Goal: Task Accomplishment & Management: Manage account settings

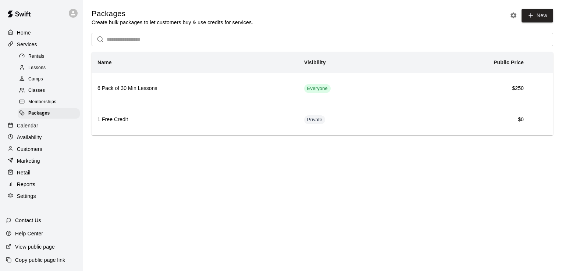
click at [25, 70] on div at bounding box center [23, 68] width 9 height 7
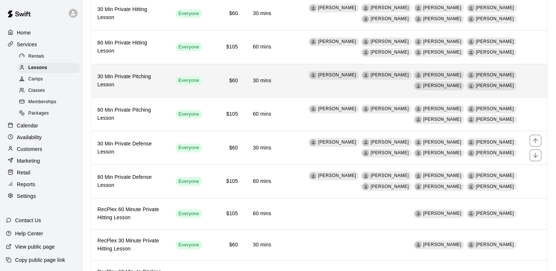
scroll to position [85, 0]
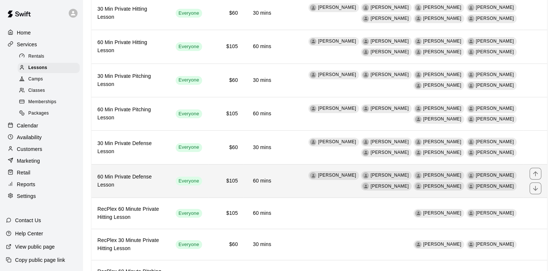
click at [363, 195] on td "[PERSON_NAME] [PERSON_NAME] [PERSON_NAME] [PERSON_NAME] [PERSON_NAME] [PERSON_N…" at bounding box center [400, 180] width 247 height 33
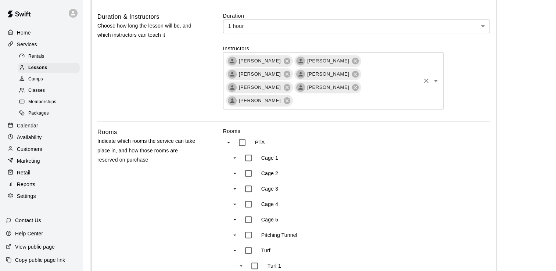
scroll to position [332, 0]
click at [393, 96] on input "text" at bounding box center [357, 100] width 126 height 9
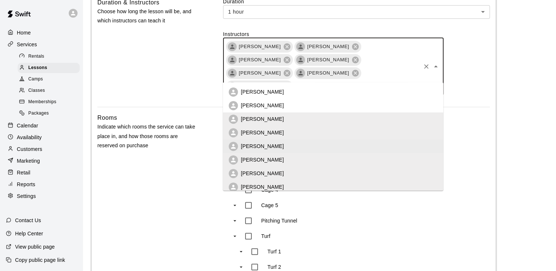
scroll to position [347, 0]
click at [253, 94] on p "[PERSON_NAME]" at bounding box center [262, 92] width 43 height 7
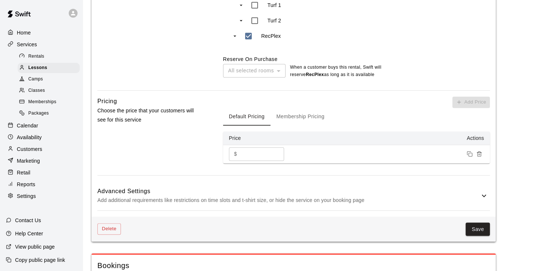
scroll to position [688, 0]
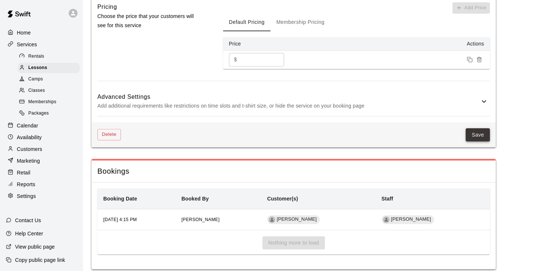
click at [475, 128] on button "Save" at bounding box center [478, 135] width 24 height 14
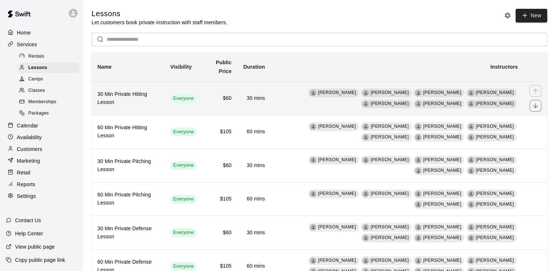
click at [381, 112] on td "[PERSON_NAME] [PERSON_NAME] [PERSON_NAME] [PERSON_NAME] [PERSON_NAME] [PERSON_N…" at bounding box center [397, 98] width 253 height 33
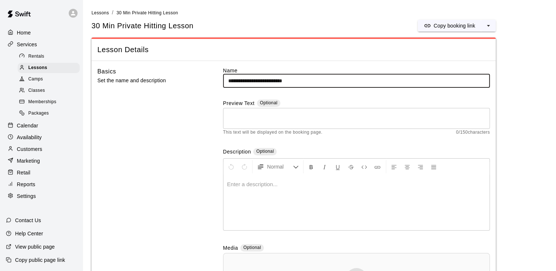
click at [327, 111] on textarea at bounding box center [356, 118] width 257 height 15
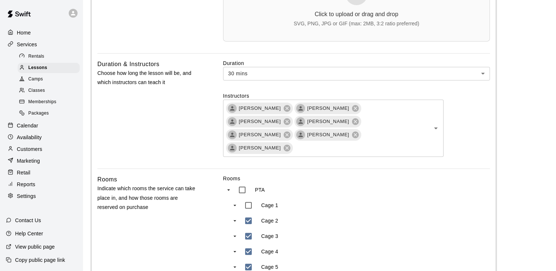
scroll to position [285, 0]
click at [316, 144] on input "text" at bounding box center [357, 148] width 126 height 9
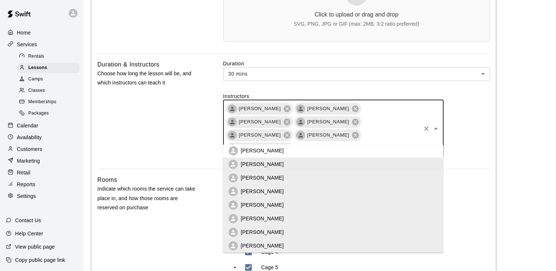
scroll to position [0, 0]
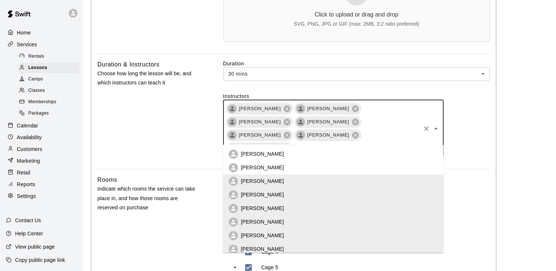
click at [273, 157] on li "[PERSON_NAME]" at bounding box center [333, 154] width 221 height 14
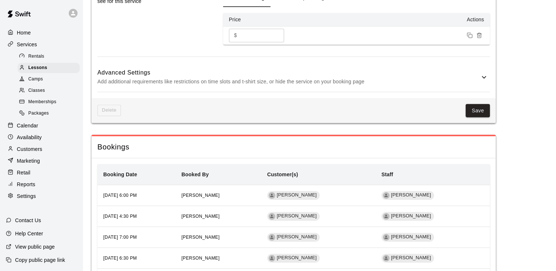
scroll to position [722, 0]
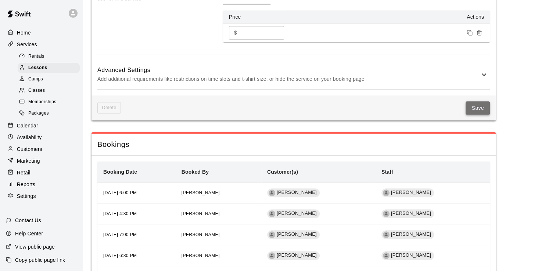
click at [482, 101] on button "Save" at bounding box center [478, 108] width 24 height 14
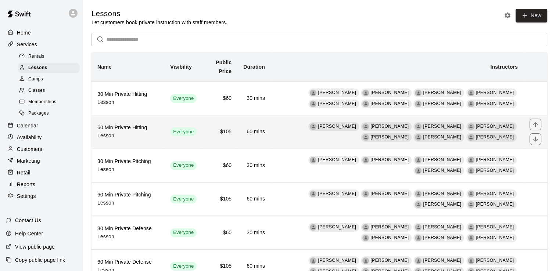
click at [282, 146] on td "[PERSON_NAME] [PERSON_NAME] [PERSON_NAME] [PERSON_NAME] [PERSON_NAME] [PERSON_N…" at bounding box center [397, 131] width 253 height 33
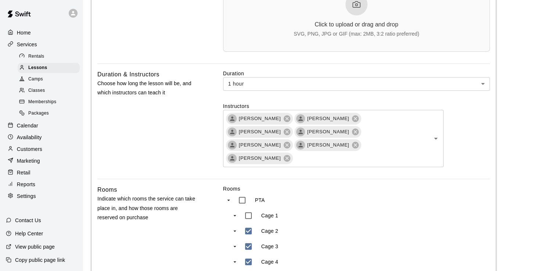
scroll to position [276, 0]
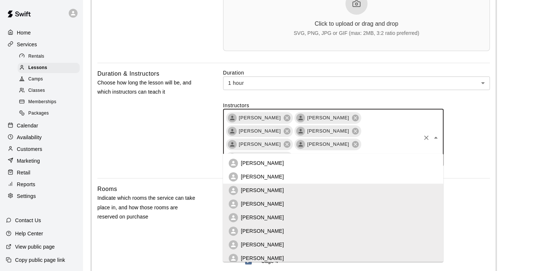
click at [321, 153] on input "text" at bounding box center [357, 157] width 126 height 9
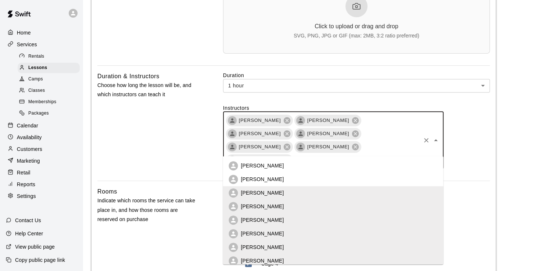
click at [269, 167] on p "[PERSON_NAME]" at bounding box center [262, 165] width 43 height 7
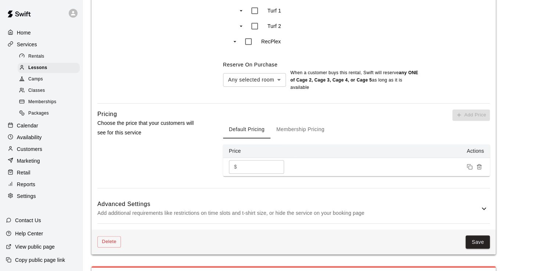
scroll to position [598, 0]
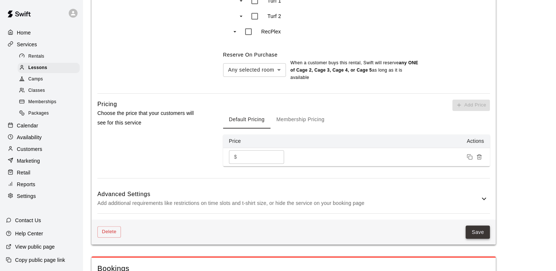
click at [481, 226] on button "Save" at bounding box center [478, 233] width 24 height 14
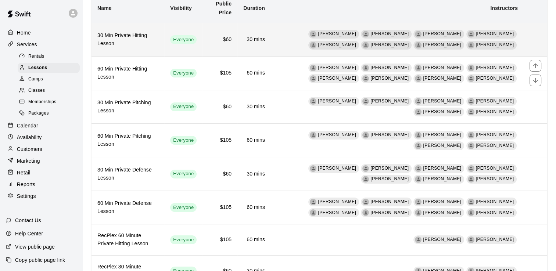
scroll to position [61, 0]
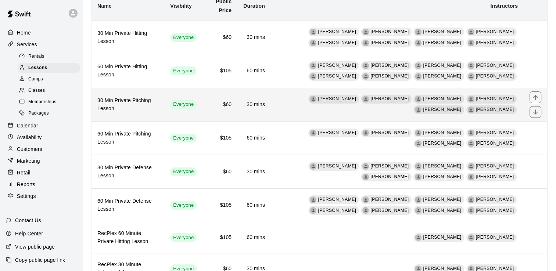
click at [268, 113] on td "30 mins" at bounding box center [253, 104] width 33 height 33
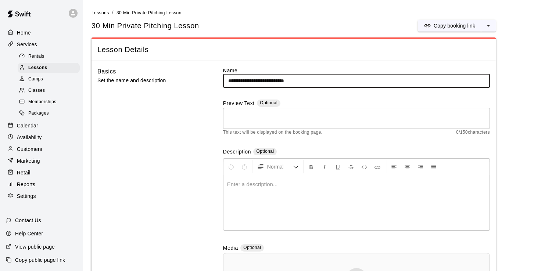
click at [268, 113] on textarea at bounding box center [356, 118] width 257 height 15
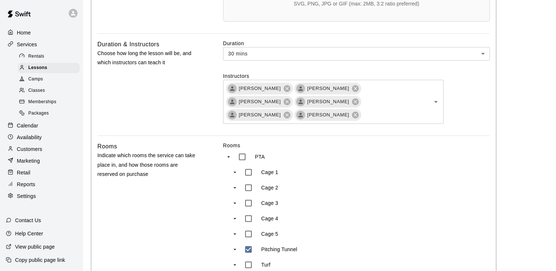
scroll to position [315, 0]
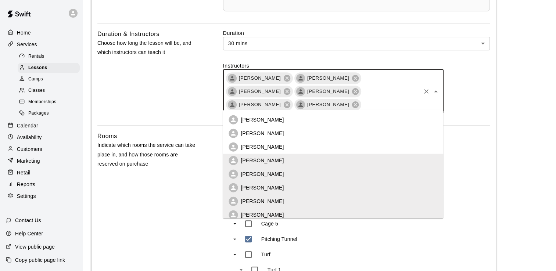
click at [384, 105] on input "text" at bounding box center [391, 104] width 58 height 9
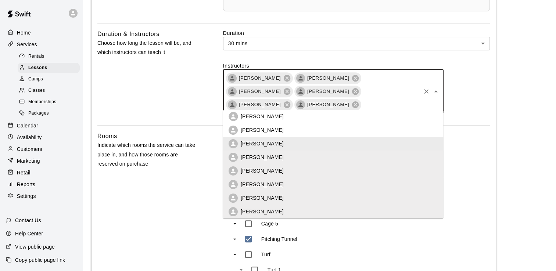
scroll to position [0, 0]
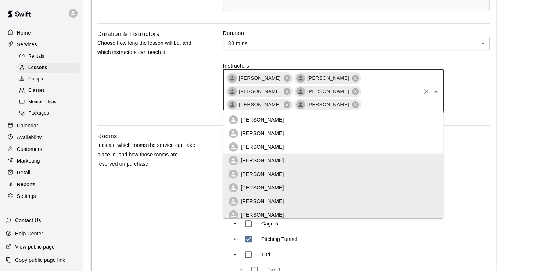
click at [269, 122] on p "[PERSON_NAME]" at bounding box center [262, 119] width 43 height 7
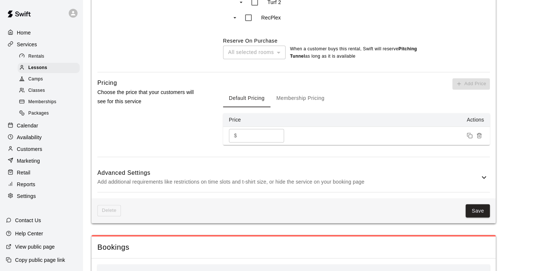
scroll to position [616, 0]
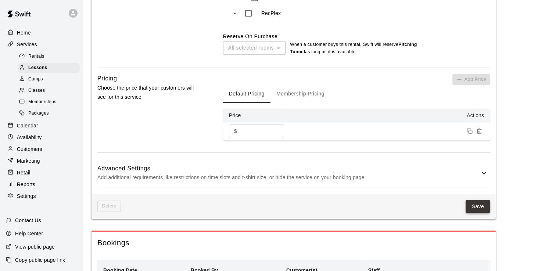
click at [479, 200] on button "Save" at bounding box center [478, 207] width 24 height 14
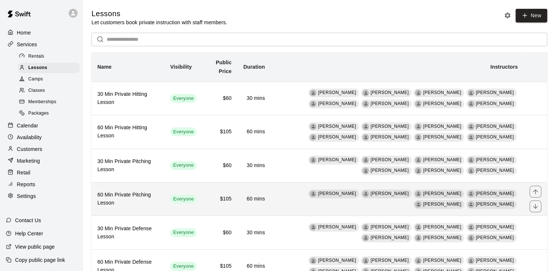
click at [400, 209] on td "[PERSON_NAME] [PERSON_NAME] [PERSON_NAME] [PERSON_NAME] [PERSON_NAME] [PERSON_N…" at bounding box center [397, 198] width 253 height 33
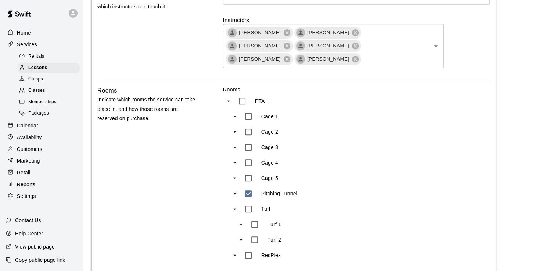
scroll to position [356, 0]
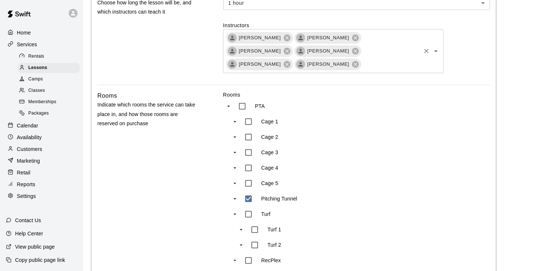
click at [362, 63] on input "text" at bounding box center [391, 64] width 58 height 9
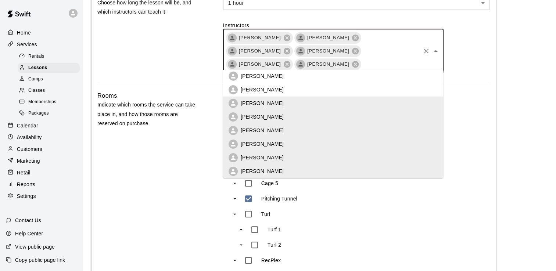
scroll to position [0, 0]
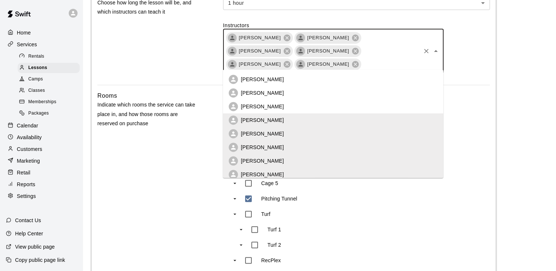
click at [265, 81] on p "[PERSON_NAME]" at bounding box center [262, 79] width 43 height 7
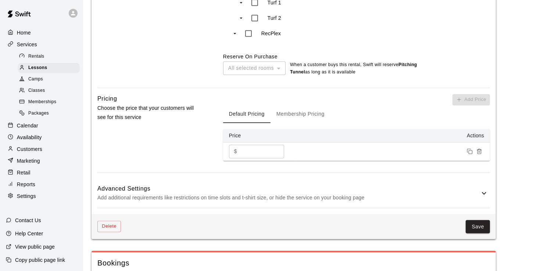
scroll to position [597, 0]
click at [476, 219] on button "Save" at bounding box center [478, 226] width 24 height 14
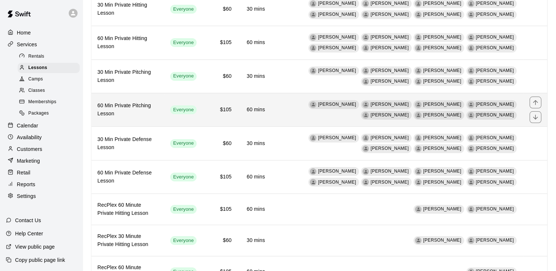
scroll to position [98, 0]
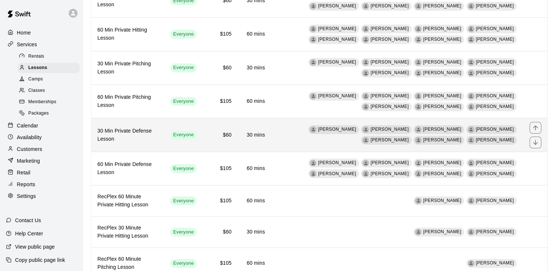
click at [397, 145] on td "[PERSON_NAME] [PERSON_NAME] [PERSON_NAME] [PERSON_NAME] [PERSON_NAME] [PERSON_N…" at bounding box center [397, 134] width 253 height 33
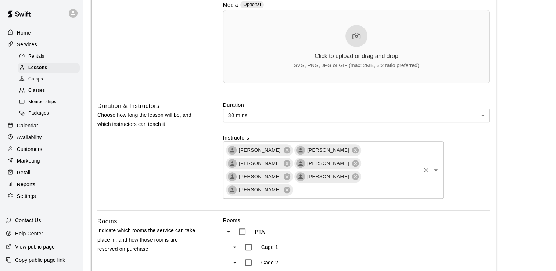
scroll to position [244, 0]
click at [373, 185] on input "text" at bounding box center [357, 189] width 126 height 9
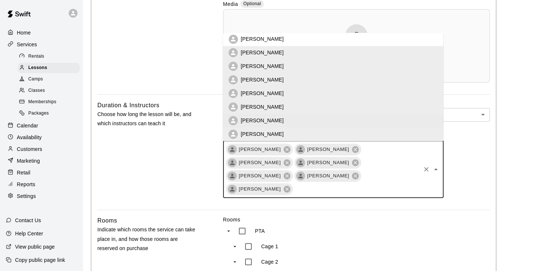
scroll to position [0, 0]
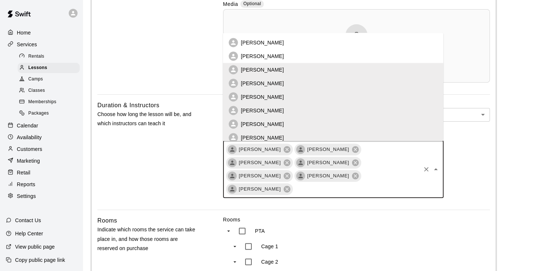
click at [265, 42] on p "[PERSON_NAME]" at bounding box center [262, 42] width 43 height 7
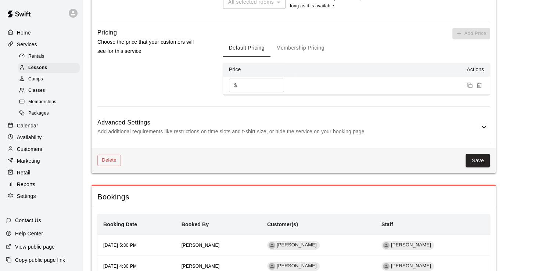
scroll to position [665, 0]
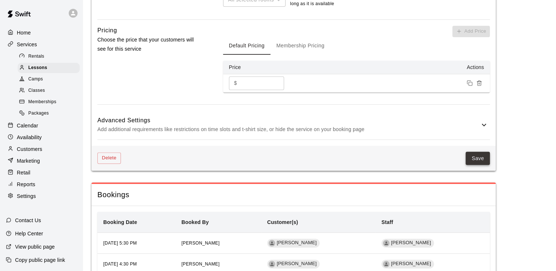
click at [476, 152] on button "Save" at bounding box center [478, 159] width 24 height 14
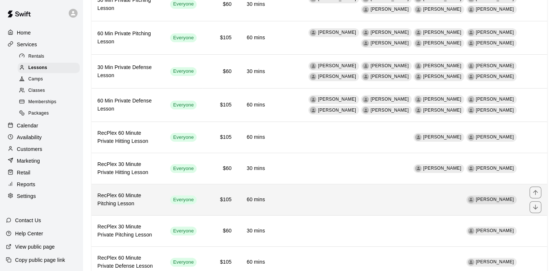
scroll to position [218, 0]
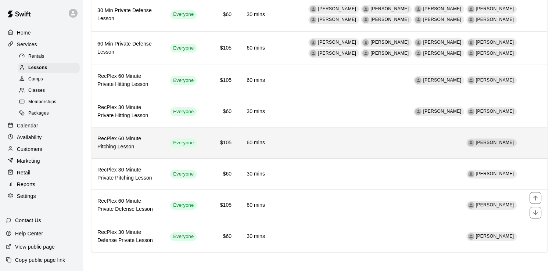
click at [393, 192] on td "[PERSON_NAME]" at bounding box center [397, 205] width 253 height 31
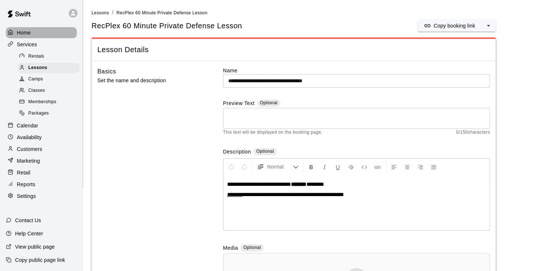
click at [23, 31] on p "Home" at bounding box center [24, 32] width 14 height 7
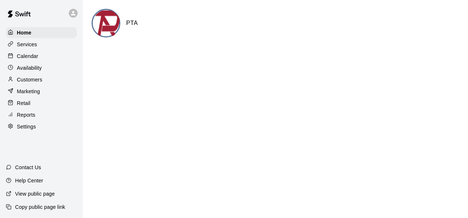
drag, startPoint x: 115, startPoint y: 5, endPoint x: 126, endPoint y: 128, distance: 123.6
drag, startPoint x: 126, startPoint y: 128, endPoint x: 426, endPoint y: 1, distance: 326.5
click at [426, 1] on main "PTA" at bounding box center [275, 29] width 385 height 59
